Goal: Use online tool/utility: Utilize a website feature to perform a specific function

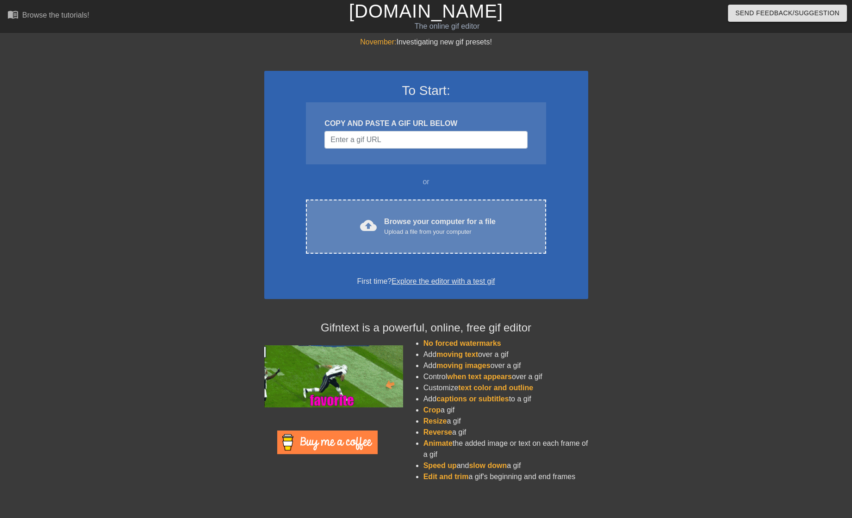
click at [462, 224] on div "Browse your computer for a file Upload a file from your computer" at bounding box center [440, 226] width 112 height 20
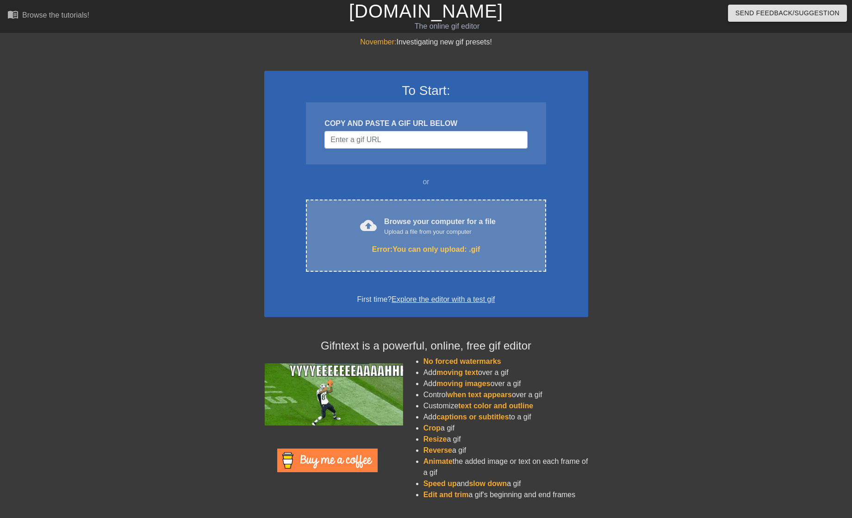
click at [436, 245] on div "Error: You can only upload: .gif" at bounding box center [425, 249] width 201 height 11
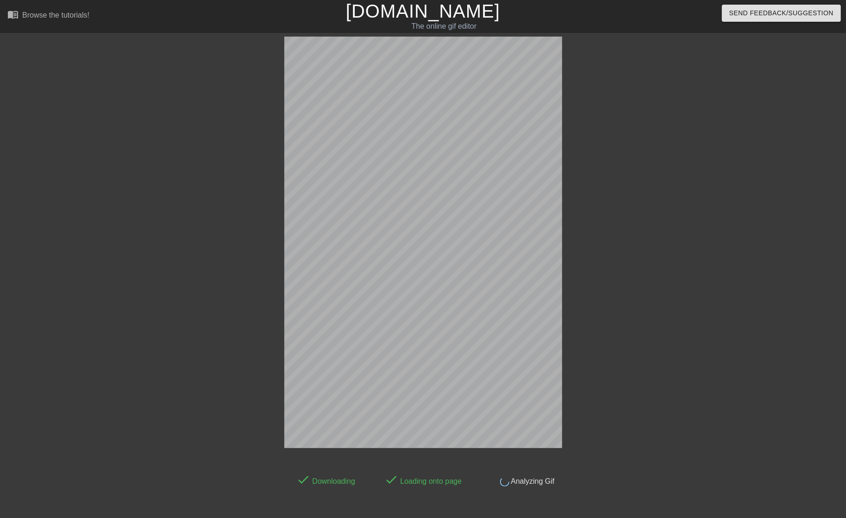
scroll to position [23, 0]
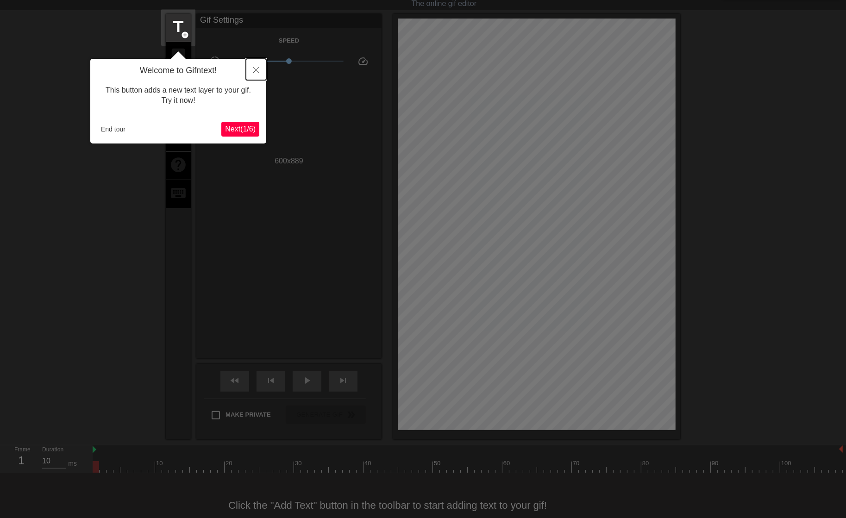
click at [253, 75] on button "Close" at bounding box center [256, 69] width 20 height 21
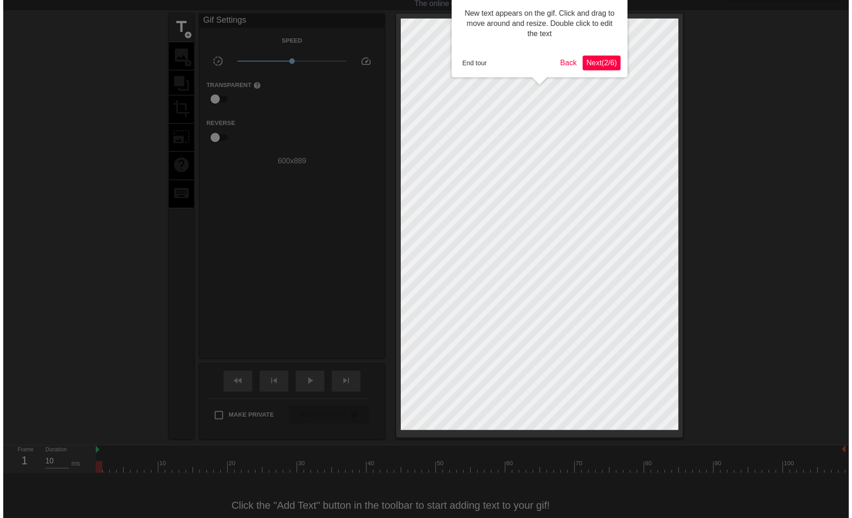
scroll to position [0, 0]
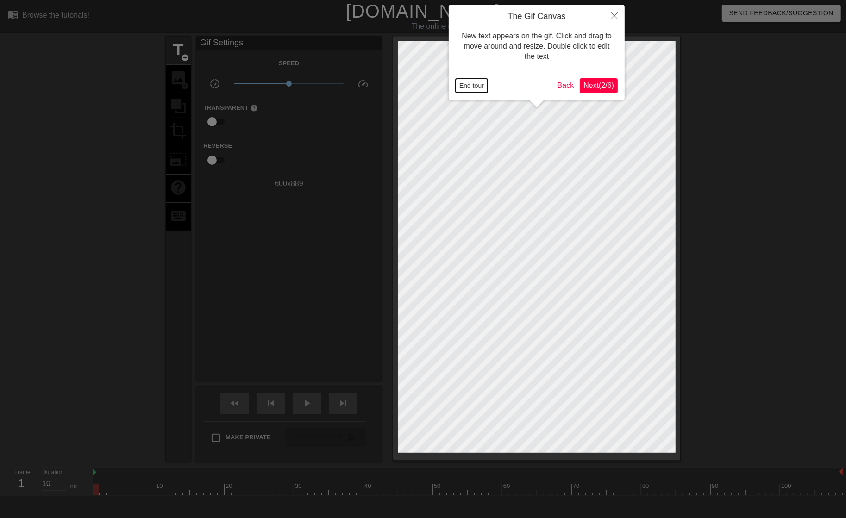
click at [481, 87] on button "End tour" at bounding box center [471, 86] width 32 height 14
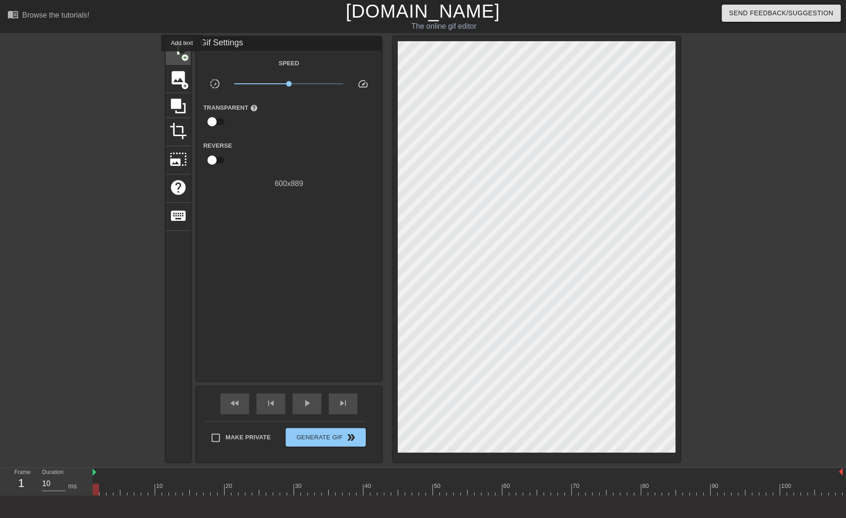
click at [182, 58] on span "add_circle" at bounding box center [185, 58] width 8 height 8
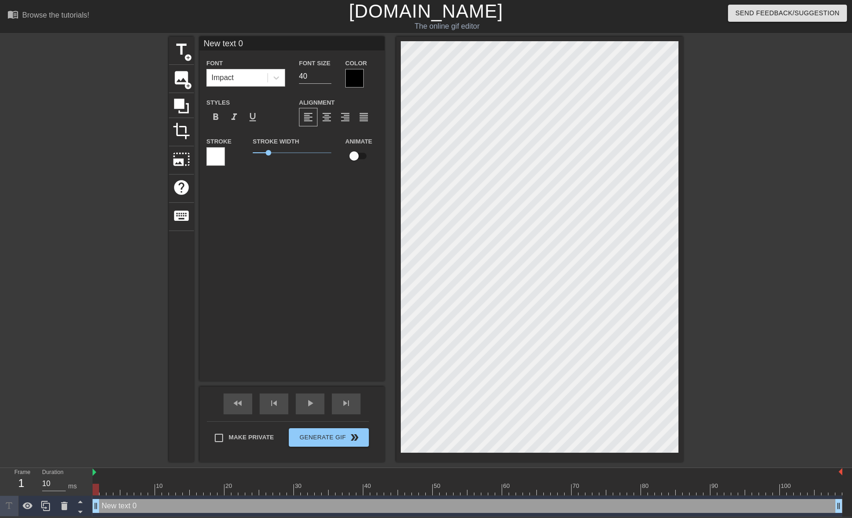
scroll to position [1, 0]
type input "L"
type textarea "L"
type input "Lo"
type textarea "Lo"
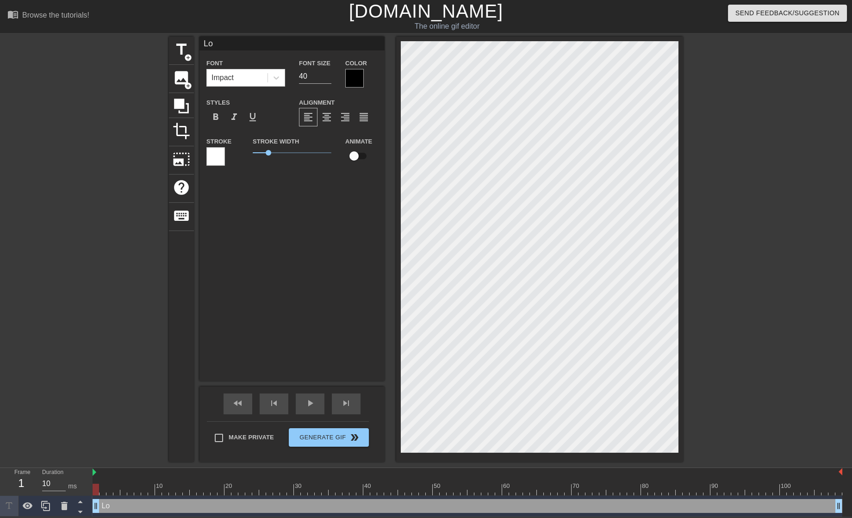
type input "Lor"
type textarea "Lor"
type input "Lord"
type textarea "Lord"
type input "Lord"
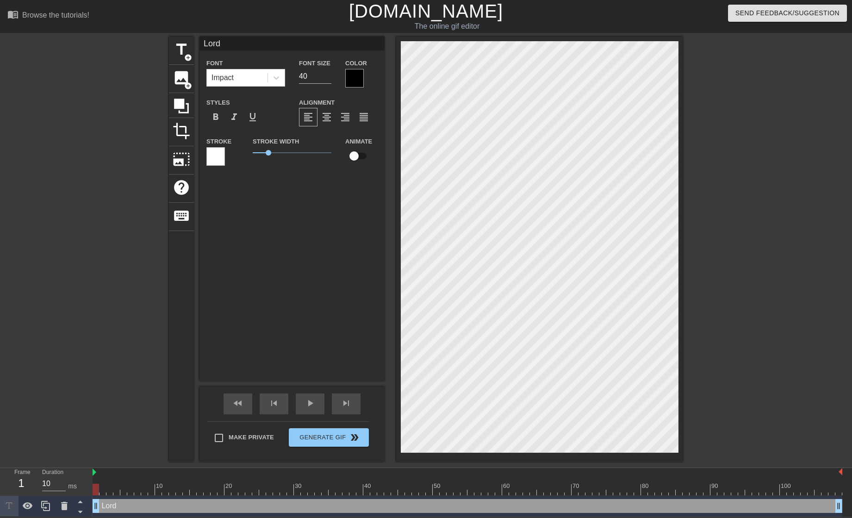
type textarea "Lord"
type input "Lord h"
type textarea "Lord ha"
type input "Lord hav"
type textarea "Lord hav"
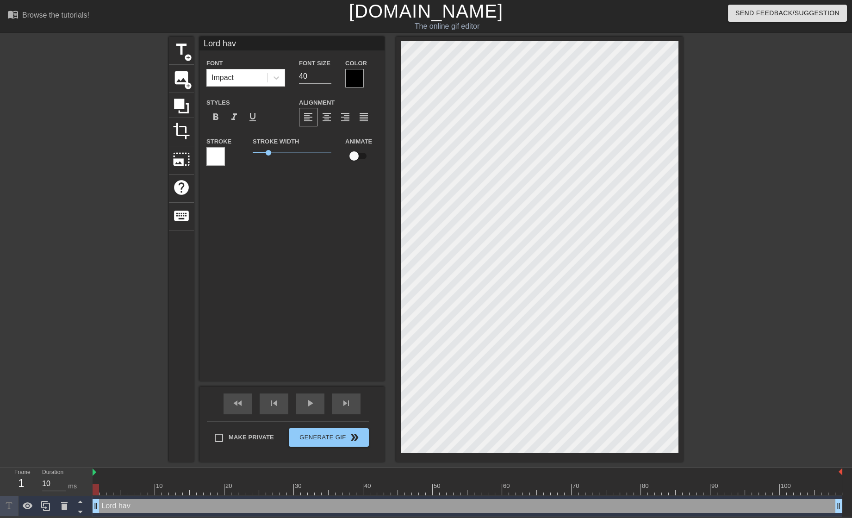
type input "Lord have"
type textarea "Lord have"
type input "Lord have"
type textarea "Lord have"
type input "Lord have m"
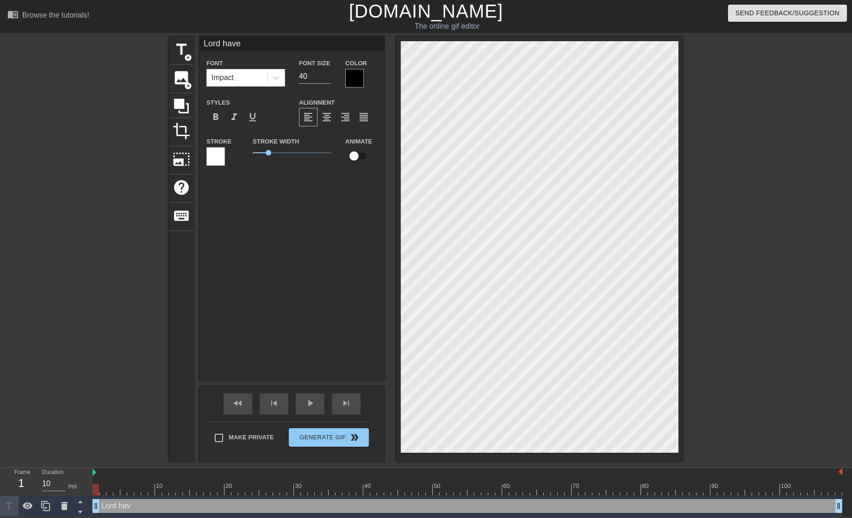
type textarea "Lord have m"
type input "Lord have me"
type textarea "Lord have me"
type input "Lord have mer"
type textarea "Lord have mer"
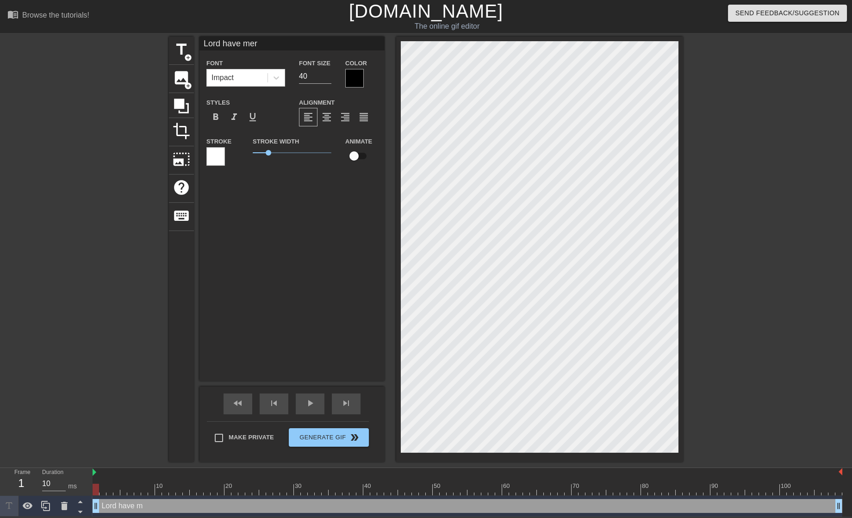
type input "Lord have merc"
type textarea "Lord have merc"
type input "Lord have mercy"
type textarea "Lord have mercy"
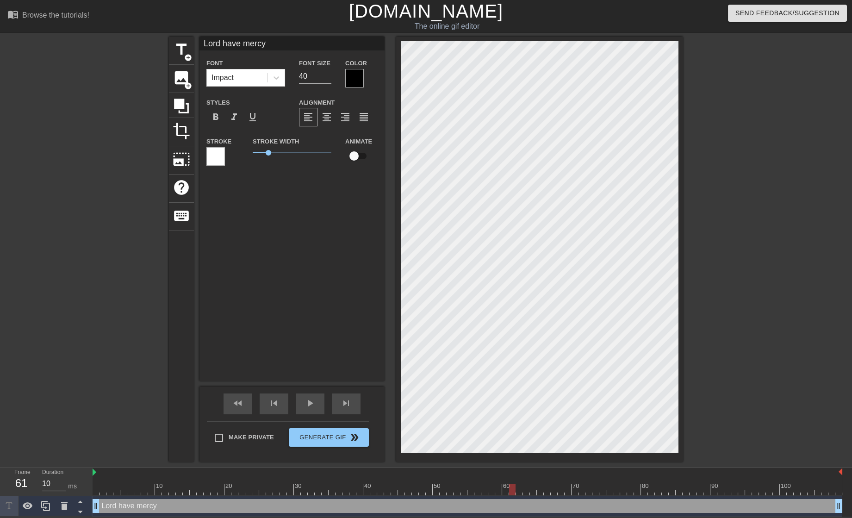
drag, startPoint x: 129, startPoint y: 487, endPoint x: 635, endPoint y: 474, distance: 507.0
click at [635, 474] on div "10 20 30 40 50 60 70 80 90 100" at bounding box center [468, 481] width 750 height 27
drag, startPoint x: 514, startPoint y: 488, endPoint x: 838, endPoint y: 491, distance: 324.0
click at [838, 491] on div at bounding box center [839, 490] width 6 height 12
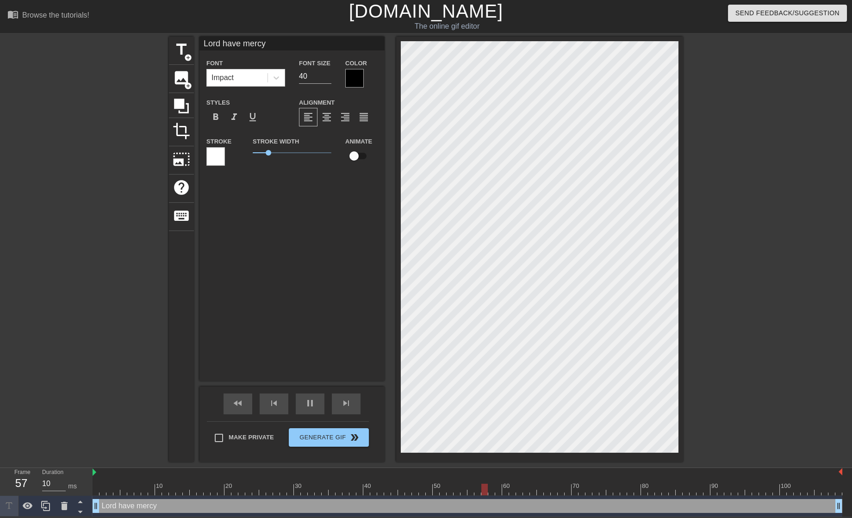
type input "20"
type input "Lord have mercy"
type textarea "Lord have mercy"
type input "20"
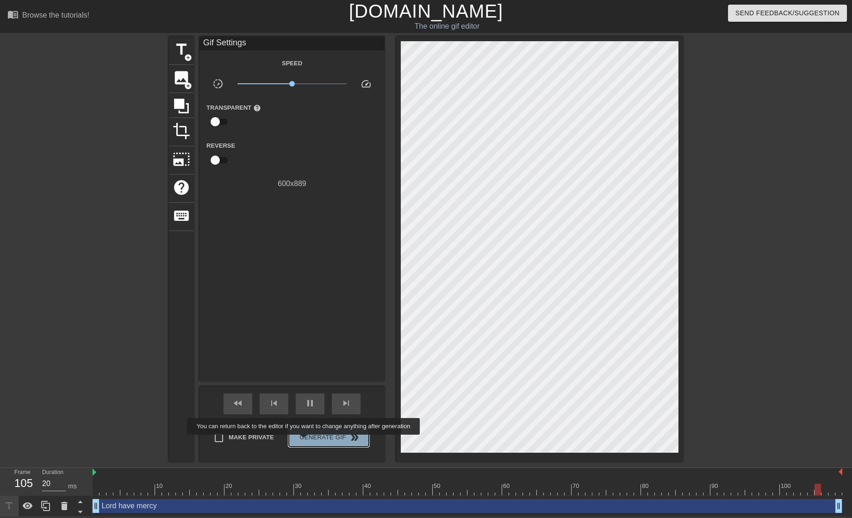
click at [310, 441] on span "Generate Gif double_arrow" at bounding box center [329, 437] width 73 height 11
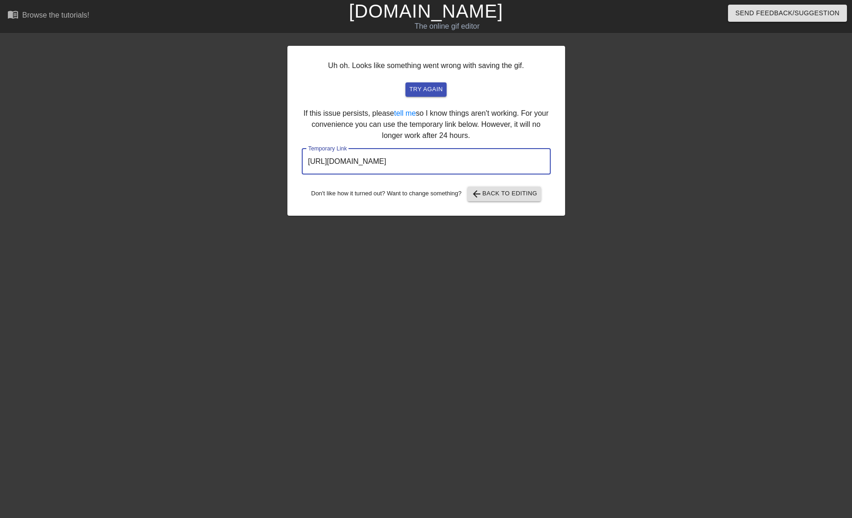
drag, startPoint x: 480, startPoint y: 163, endPoint x: 305, endPoint y: 157, distance: 176.0
click at [305, 158] on input "[URL][DOMAIN_NAME]" at bounding box center [426, 162] width 249 height 26
